Goal: Transaction & Acquisition: Purchase product/service

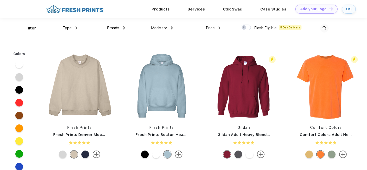
scroll to position [0, 0]
click at [73, 27] on div "Type" at bounding box center [70, 28] width 15 height 6
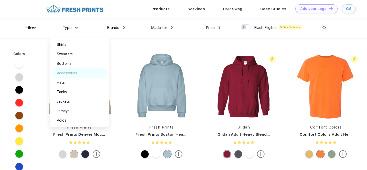
click at [78, 73] on div "Accessories" at bounding box center [79, 72] width 56 height 9
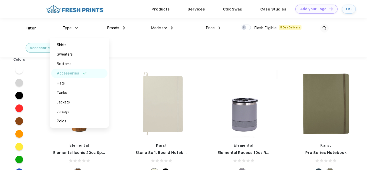
click at [126, 51] on div "Accessories" at bounding box center [183, 48] width 367 height 18
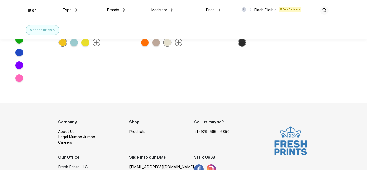
scroll to position [16326, 0]
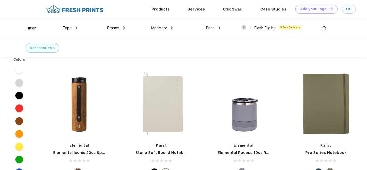
click at [326, 27] on img at bounding box center [325, 28] width 8 height 8
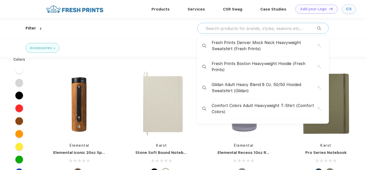
click at [280, 29] on input "text" at bounding box center [261, 29] width 112 height 6
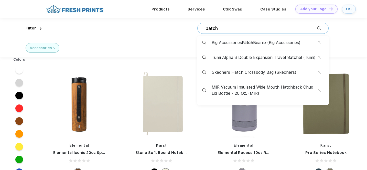
type input "patch"
